Goal: Navigation & Orientation: Find specific page/section

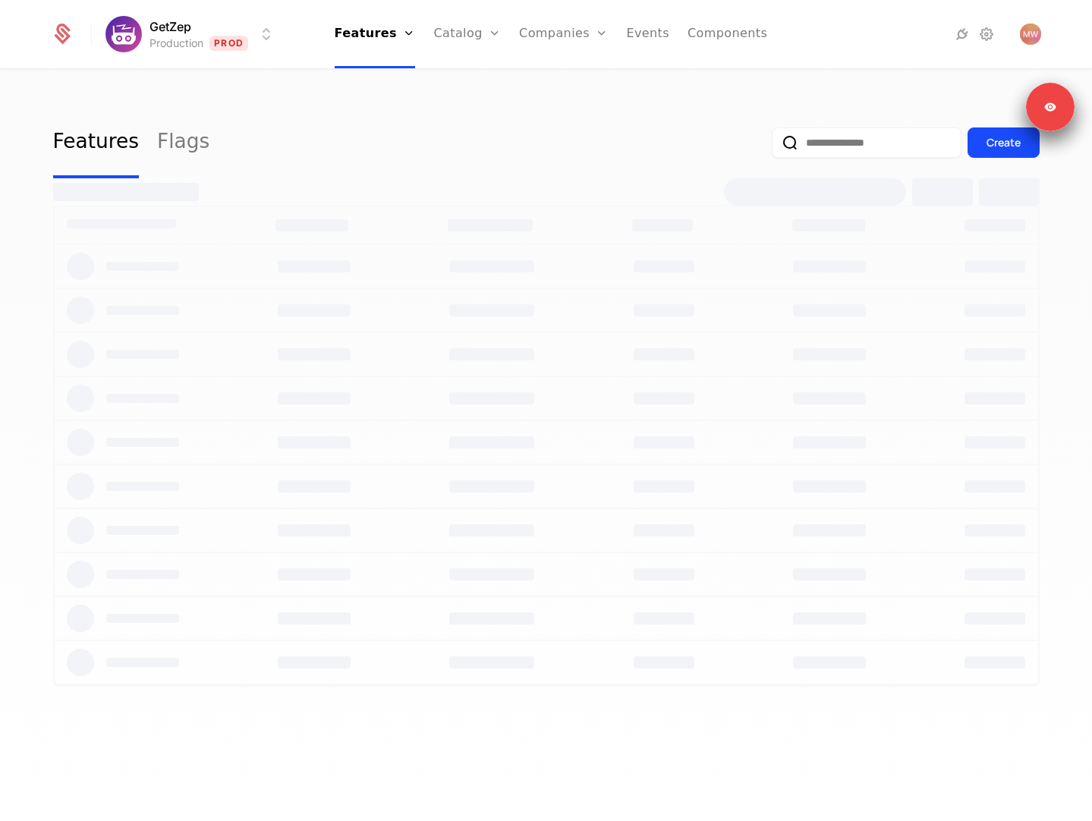
select select "**"
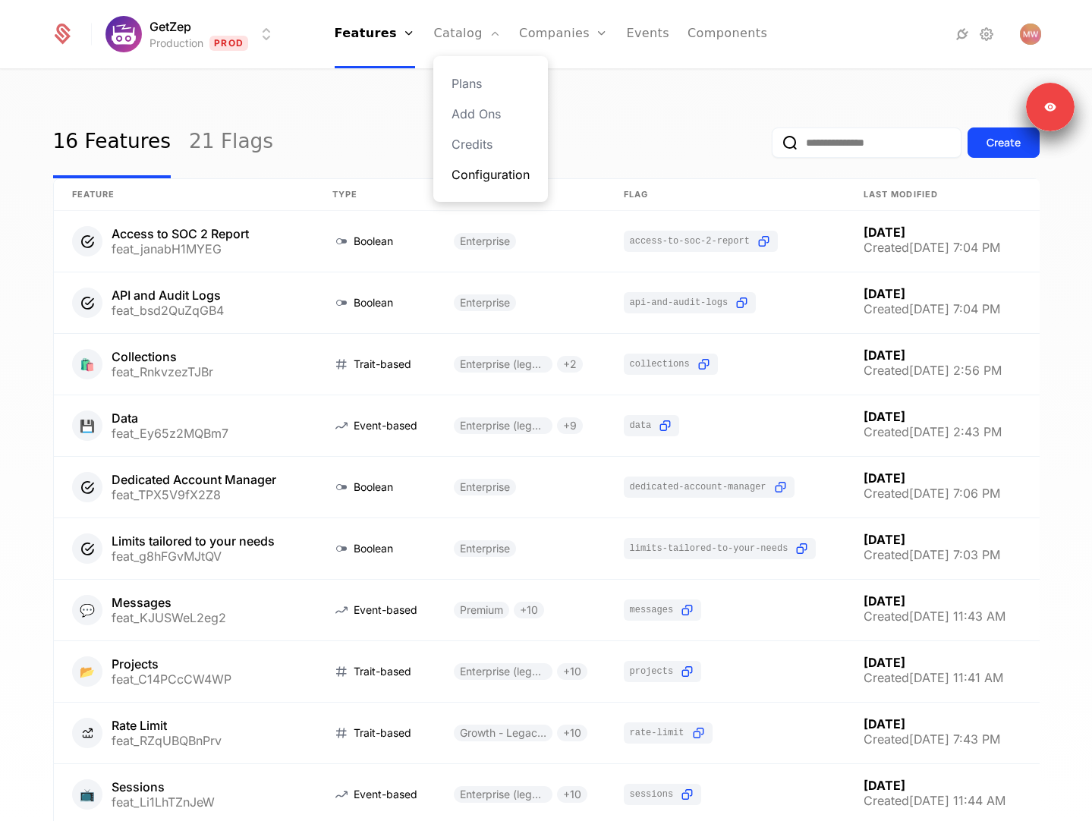
click at [498, 173] on link "Configuration" at bounding box center [490, 174] width 78 height 18
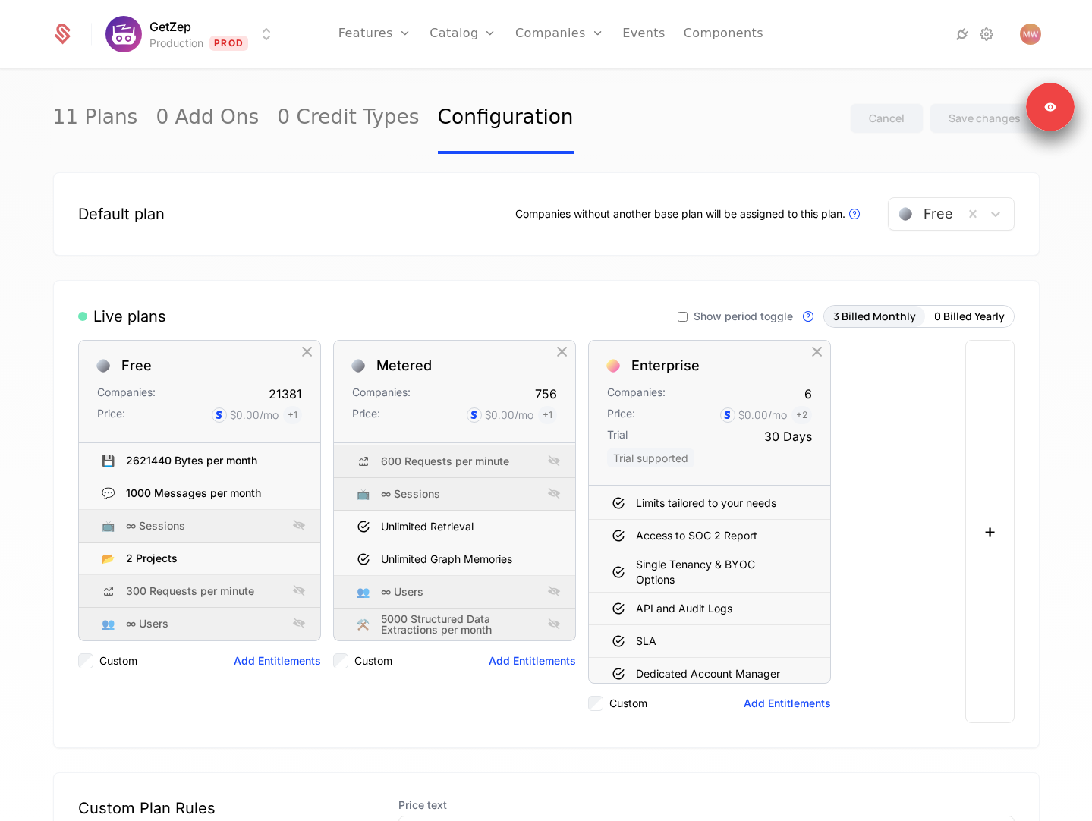
select select "**"
